Goal: Task Accomplishment & Management: Manage account settings

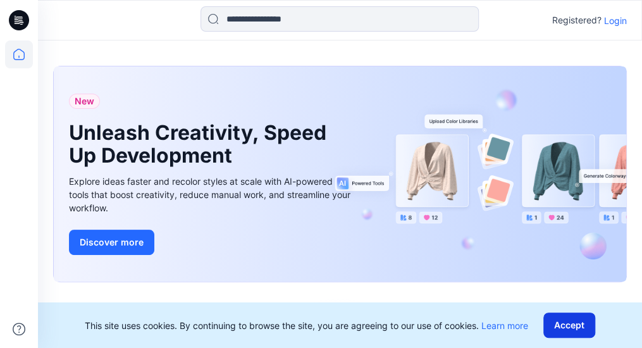
click at [565, 326] on button "Accept" at bounding box center [569, 324] width 52 height 25
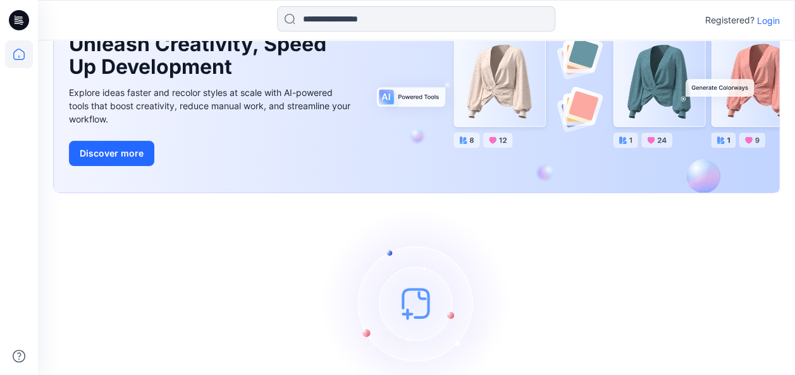
scroll to position [164, 0]
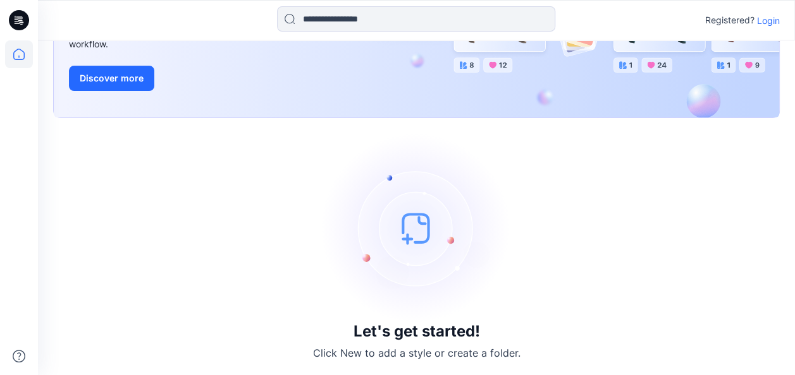
click at [410, 235] on img at bounding box center [417, 228] width 190 height 190
click at [112, 78] on button "Discover more" at bounding box center [111, 78] width 85 height 25
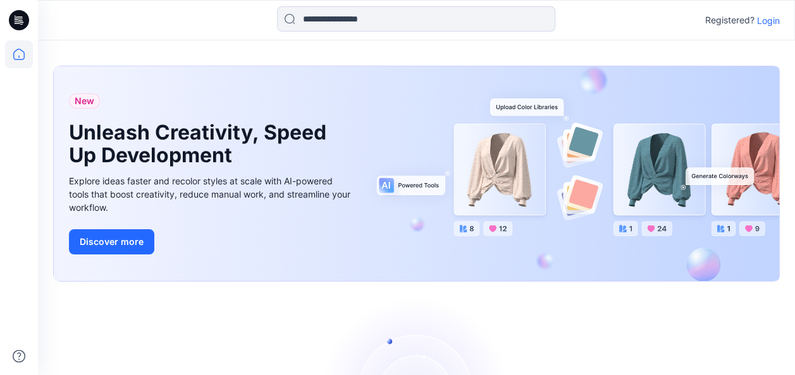
click at [767, 19] on p "Login" at bounding box center [768, 20] width 23 height 13
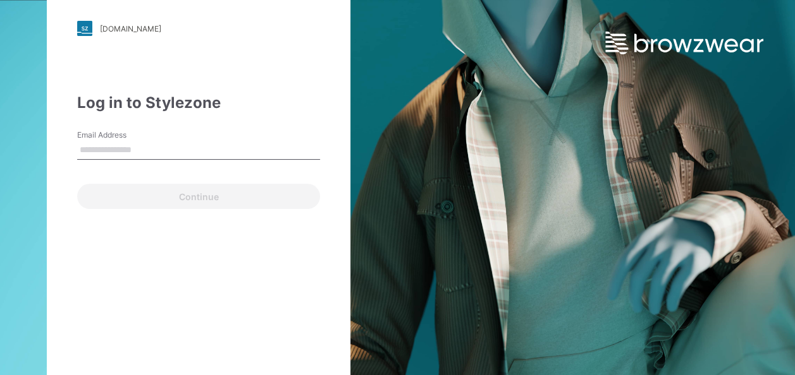
click at [133, 154] on input "Email Address" at bounding box center [198, 150] width 243 height 19
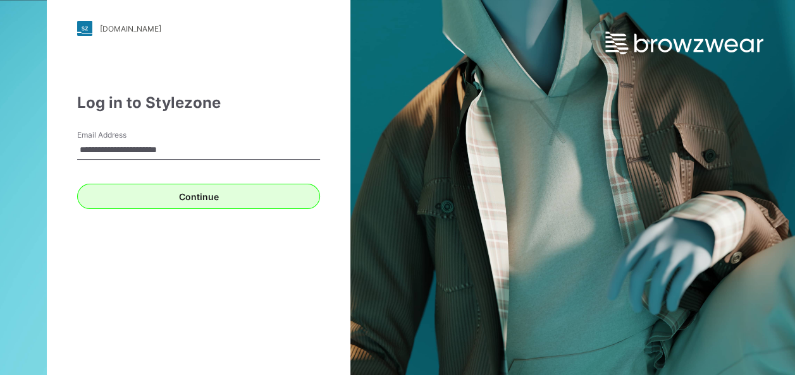
type input "**********"
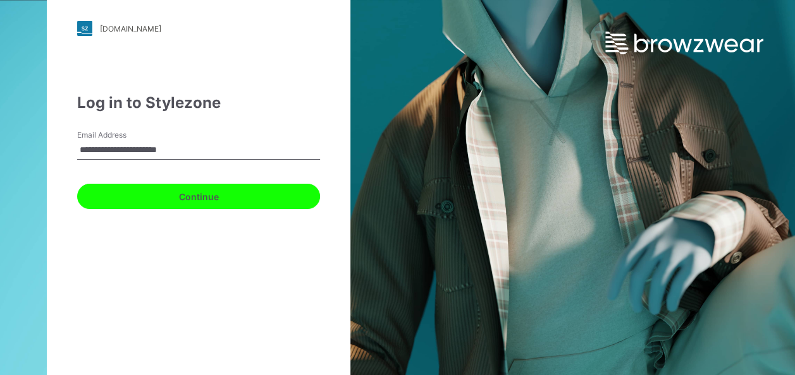
click at [235, 202] on button "Continue" at bounding box center [198, 196] width 243 height 25
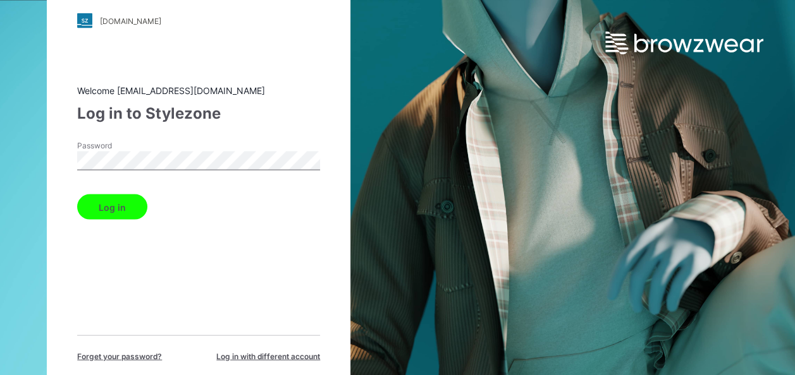
click at [133, 205] on button "Log in" at bounding box center [112, 207] width 70 height 25
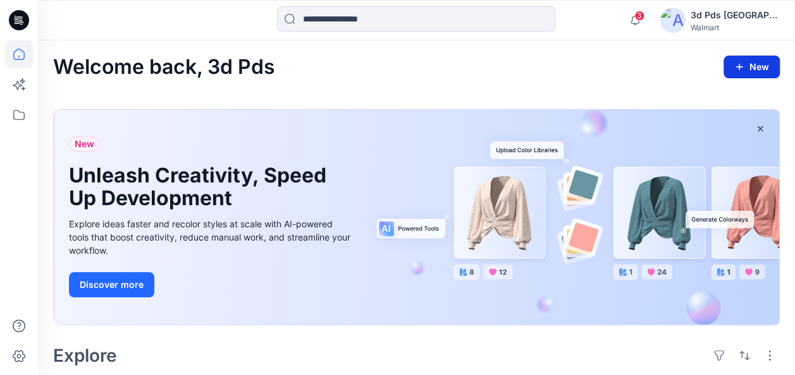
click at [753, 66] on button "New" at bounding box center [751, 67] width 56 height 23
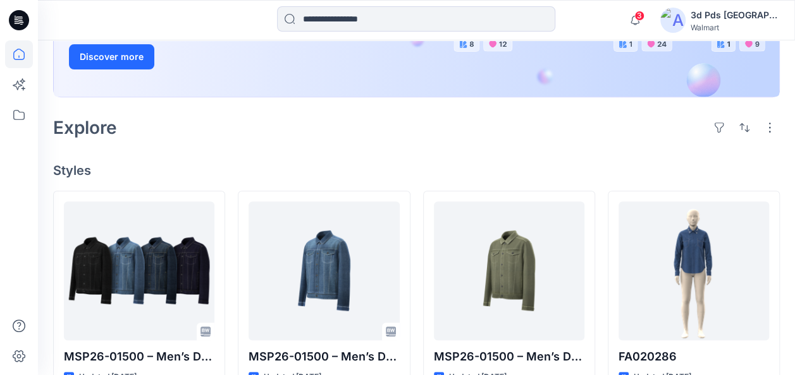
scroll to position [253, 0]
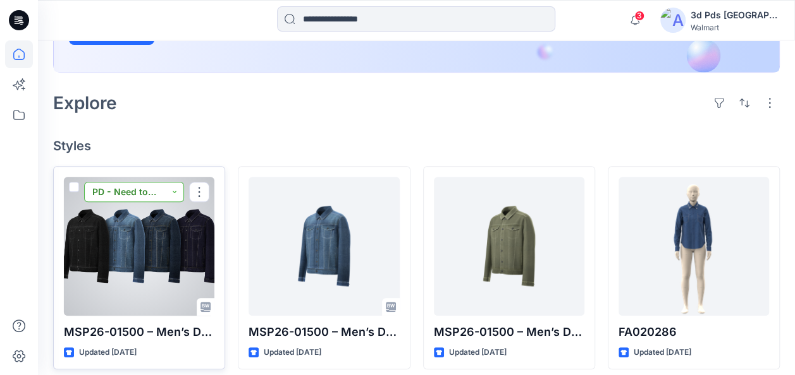
click at [172, 192] on button "PD - Need to Review Cost" at bounding box center [134, 192] width 100 height 20
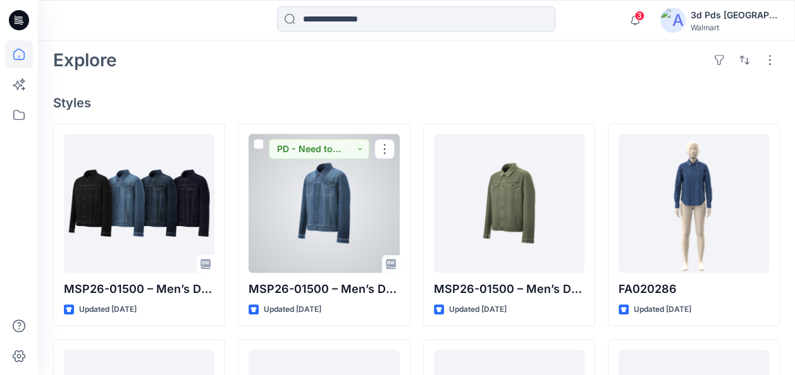
scroll to position [316, 0]
